Goal: Task Accomplishment & Management: Manage account settings

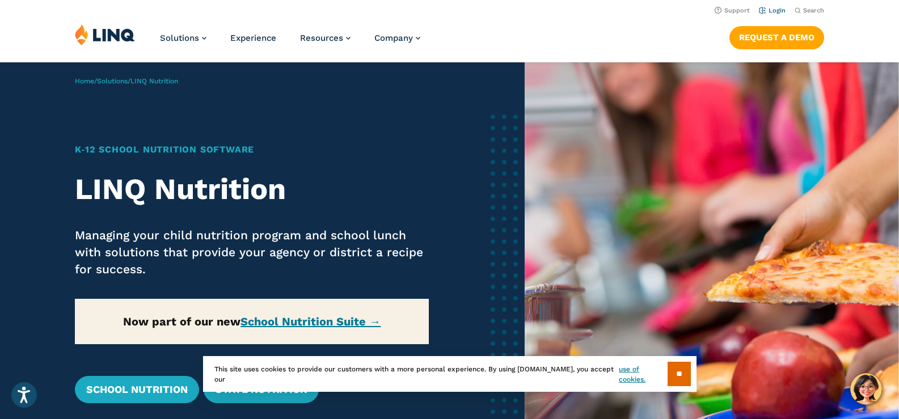
click at [773, 10] on link "Login" at bounding box center [772, 10] width 27 height 7
